Goal: Information Seeking & Learning: Find specific fact

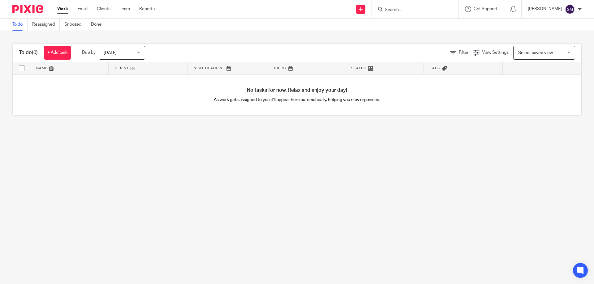
click at [401, 11] on input "Search" at bounding box center [412, 10] width 56 height 6
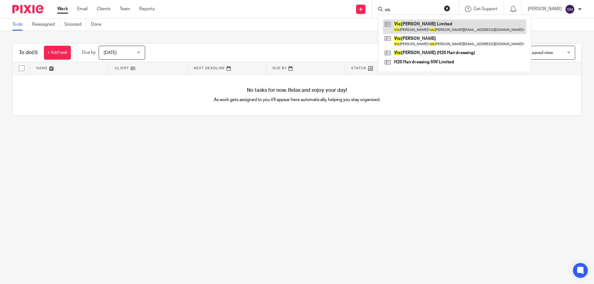
type input "vic"
click at [406, 20] on link at bounding box center [454, 26] width 143 height 14
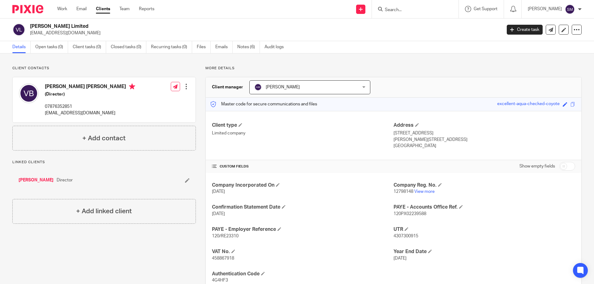
click at [403, 190] on span "12798148" at bounding box center [404, 192] width 20 height 4
copy p "12798148"
click at [402, 10] on input "Search" at bounding box center [412, 10] width 56 height 6
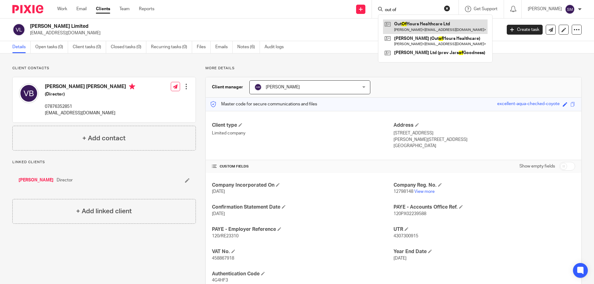
type input "out of"
click at [431, 22] on link at bounding box center [435, 26] width 105 height 14
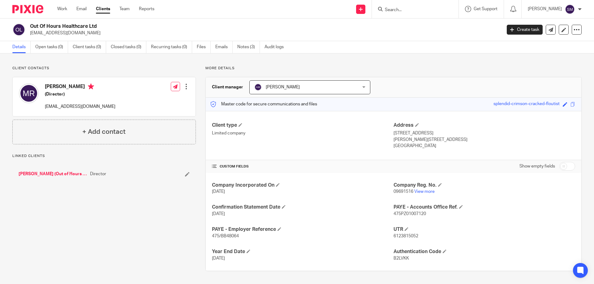
click at [406, 190] on span "09691516" at bounding box center [404, 192] width 20 height 4
copy p "09691516"
click at [428, 6] on form at bounding box center [417, 9] width 66 height 8
click at [427, 7] on input "Search" at bounding box center [412, 10] width 56 height 6
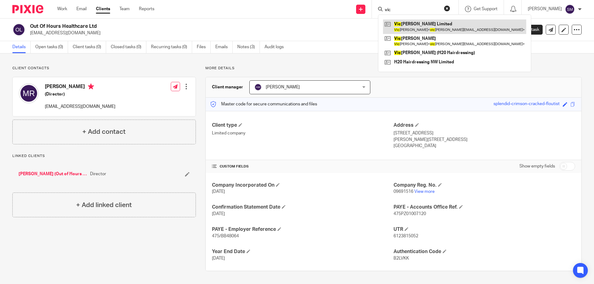
type input "vic"
click at [422, 29] on link at bounding box center [454, 26] width 143 height 14
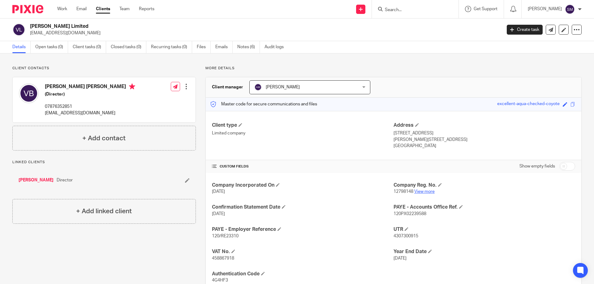
click at [420, 193] on link "View more" at bounding box center [424, 192] width 20 height 4
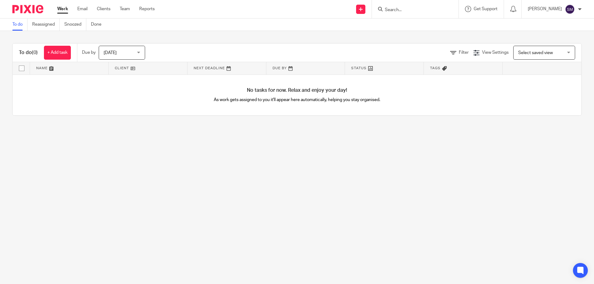
click at [404, 9] on input "Search" at bounding box center [412, 10] width 56 height 6
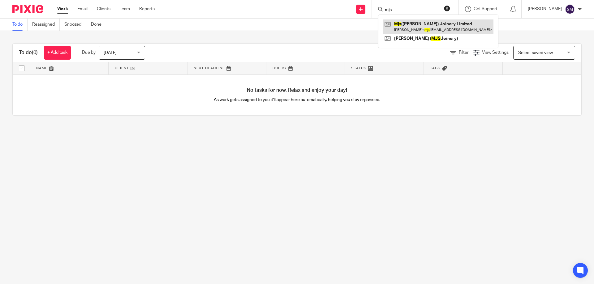
type input "mjs"
click at [416, 24] on link at bounding box center [438, 26] width 110 height 14
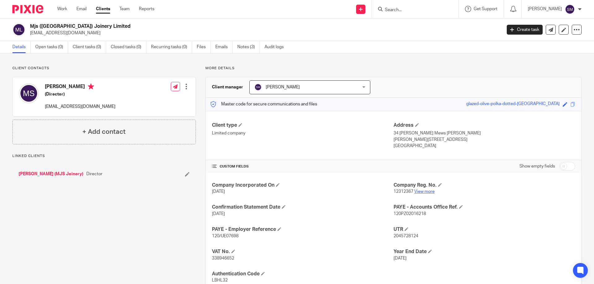
click at [418, 190] on link "View more" at bounding box center [424, 192] width 20 height 4
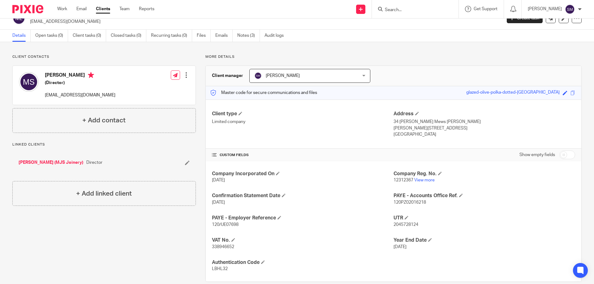
scroll to position [22, 0]
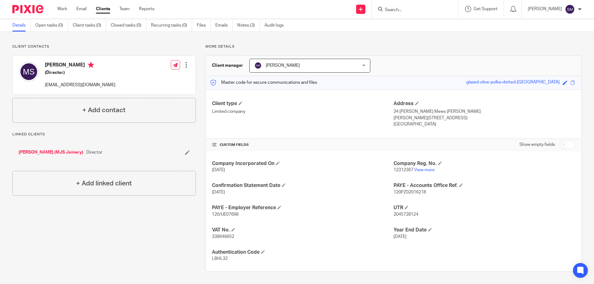
click at [224, 236] on span "338946652" at bounding box center [223, 237] width 22 height 4
copy span "338946652"
click at [247, 243] on div "Company Incorporated On 13 Nov 2019 Company Reg. No. 12312367 View more Confirm…" at bounding box center [394, 211] width 376 height 120
click at [401, 214] on span "2045728124" at bounding box center [406, 215] width 25 height 4
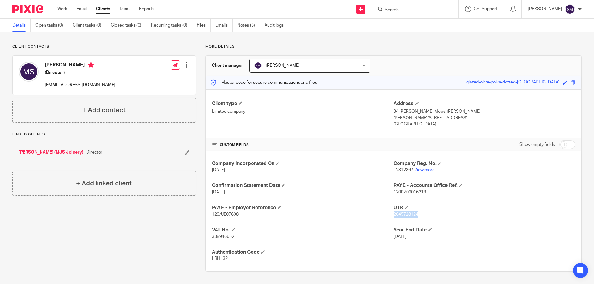
click at [401, 214] on span "2045728124" at bounding box center [406, 215] width 25 height 4
copy span "2045728124"
click at [219, 214] on span "120/UE07698" at bounding box center [225, 215] width 27 height 4
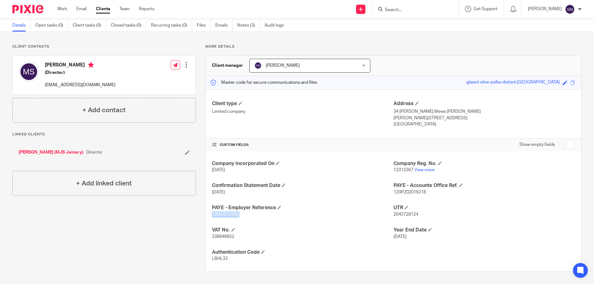
copy p "120/UE07698"
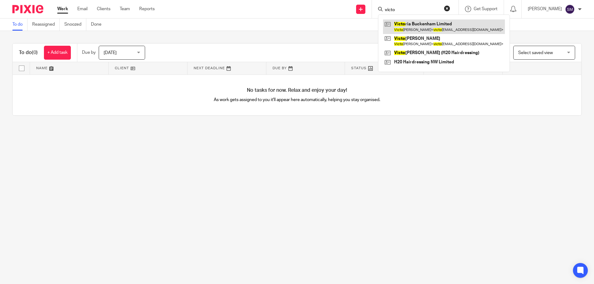
type input "victo"
click at [422, 23] on link at bounding box center [444, 26] width 122 height 14
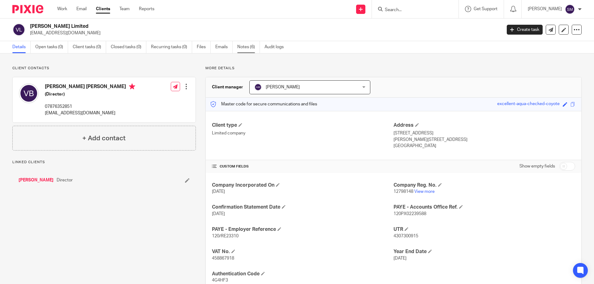
click at [249, 52] on link "Notes (6)" at bounding box center [248, 47] width 23 height 12
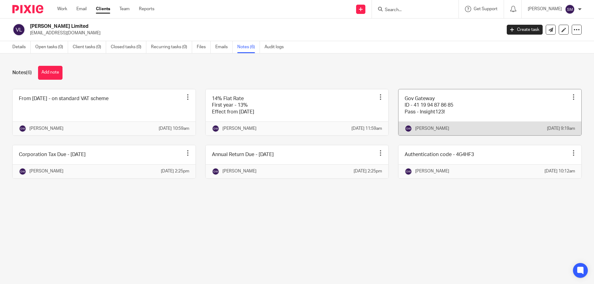
click at [439, 126] on link at bounding box center [490, 112] width 183 height 46
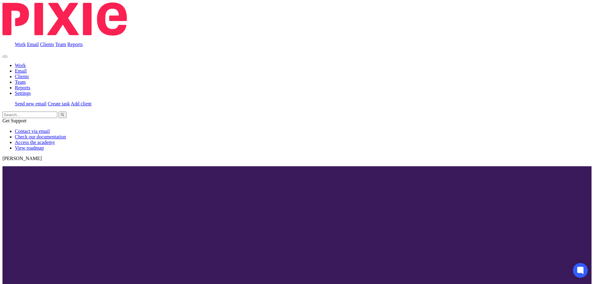
drag, startPoint x: 195, startPoint y: 81, endPoint x: 158, endPoint y: 81, distance: 37.1
copy p "41 19 94 87 86 85"
